Goal: Understand process/instructions: Learn how to perform a task or action

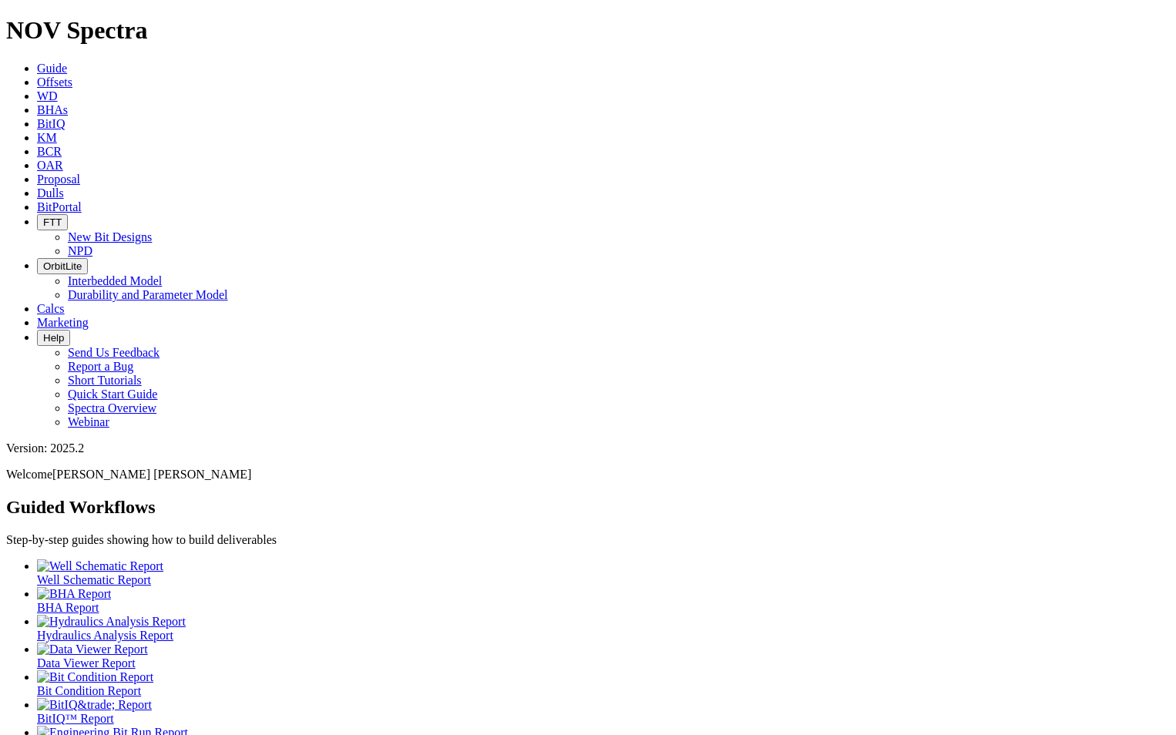
click at [371, 615] on div at bounding box center [603, 622] width 1132 height 14
